Goal: Entertainment & Leisure: Consume media (video, audio)

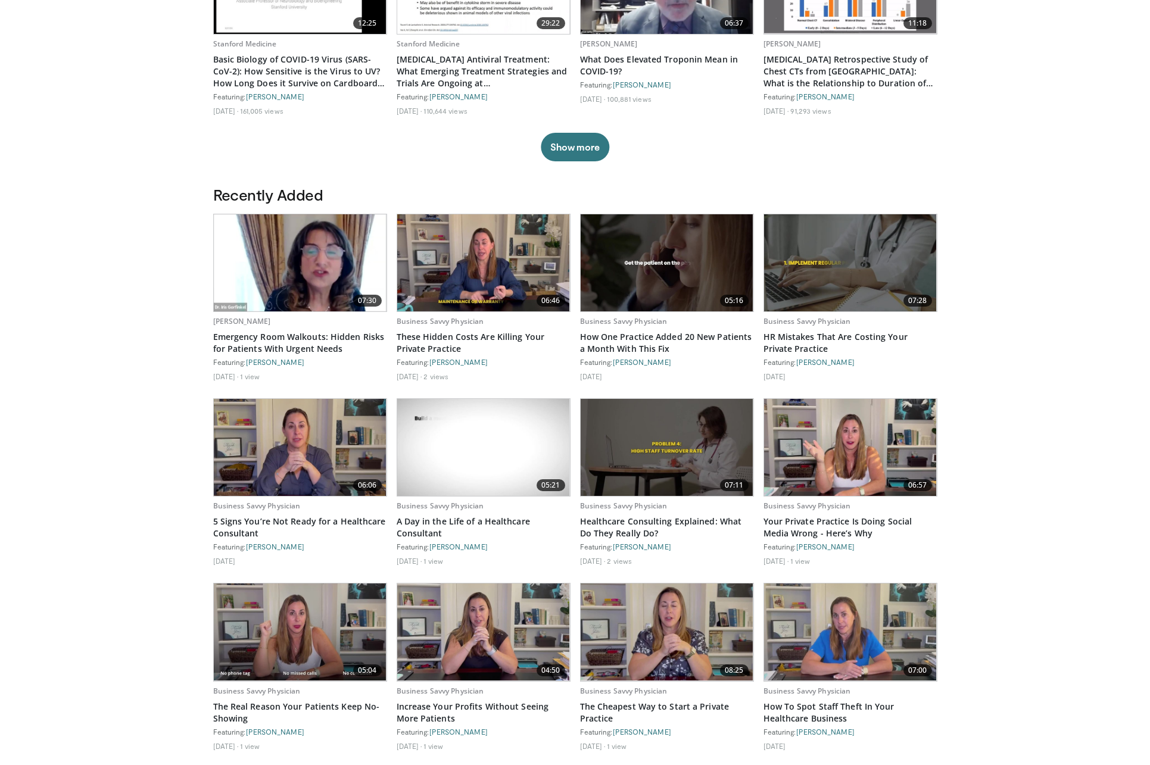
scroll to position [107, 0]
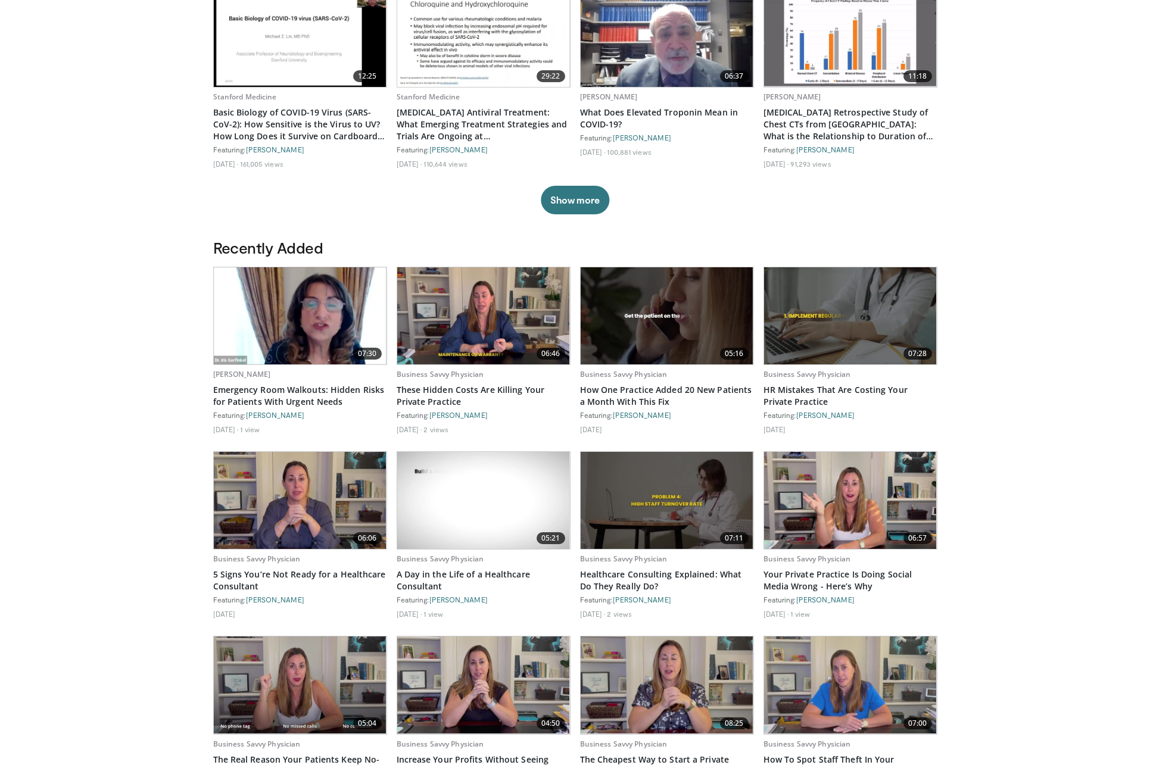
click at [469, 299] on img at bounding box center [483, 315] width 173 height 97
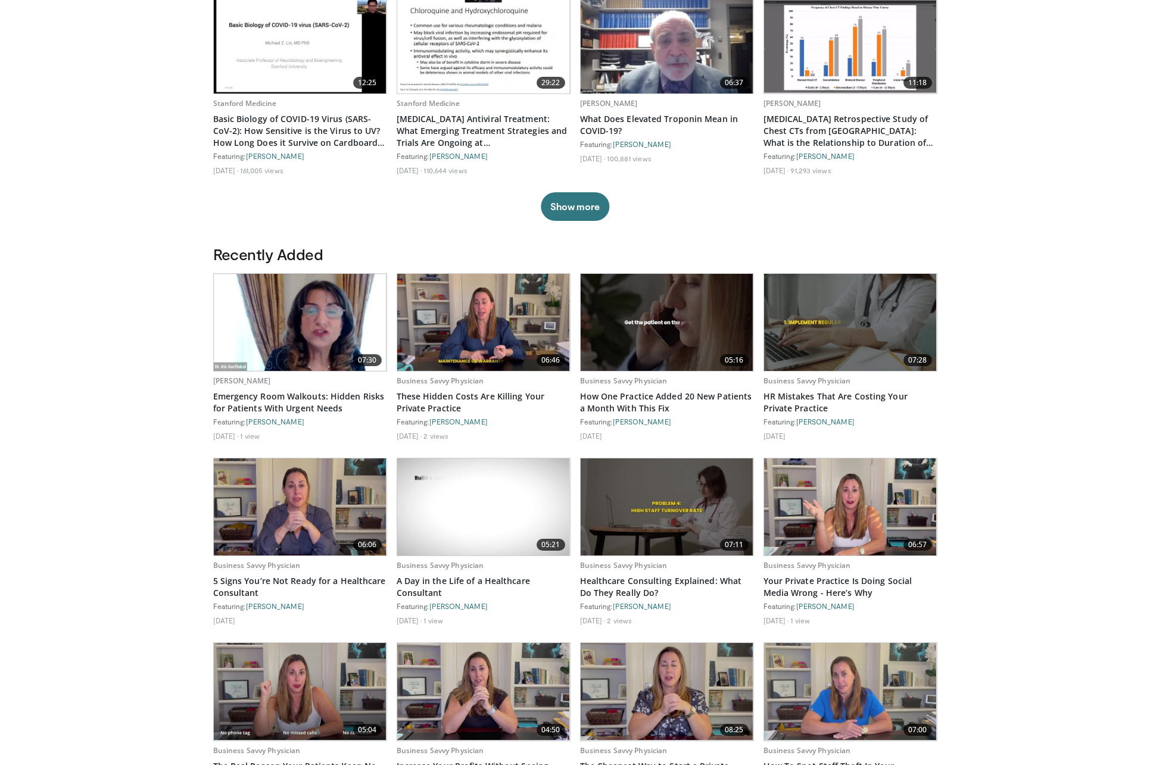
scroll to position [100, 0]
click at [641, 70] on img at bounding box center [667, 45] width 173 height 97
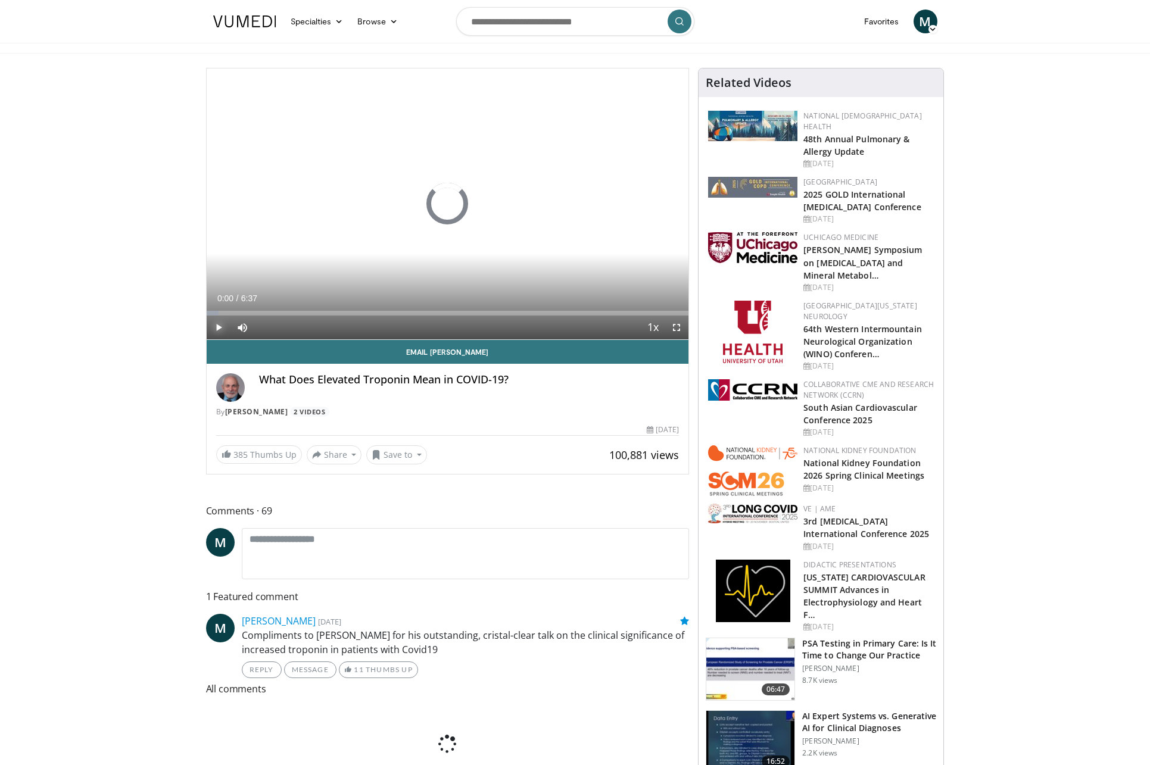
click at [222, 326] on span "Video Player" at bounding box center [219, 328] width 24 height 24
